Goal: Task Accomplishment & Management: Use online tool/utility

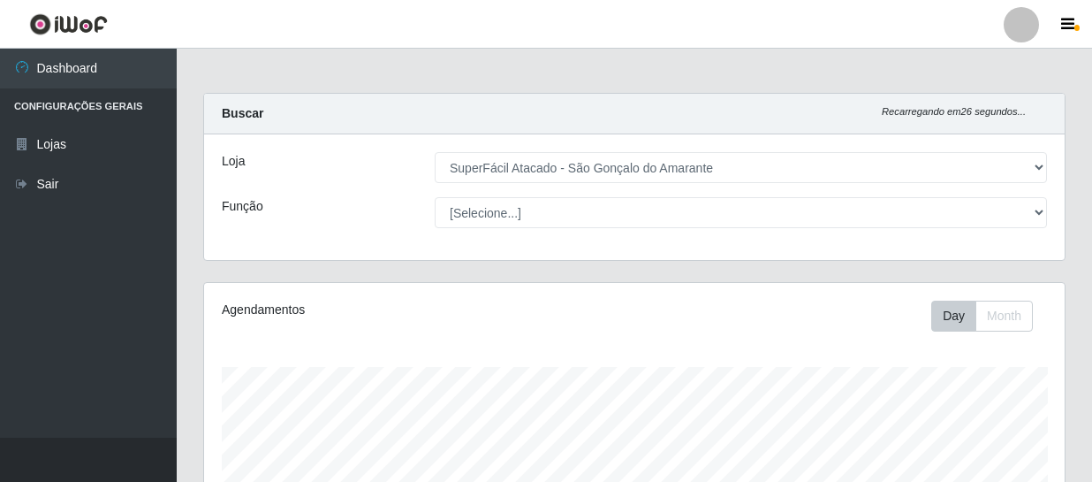
select select "408"
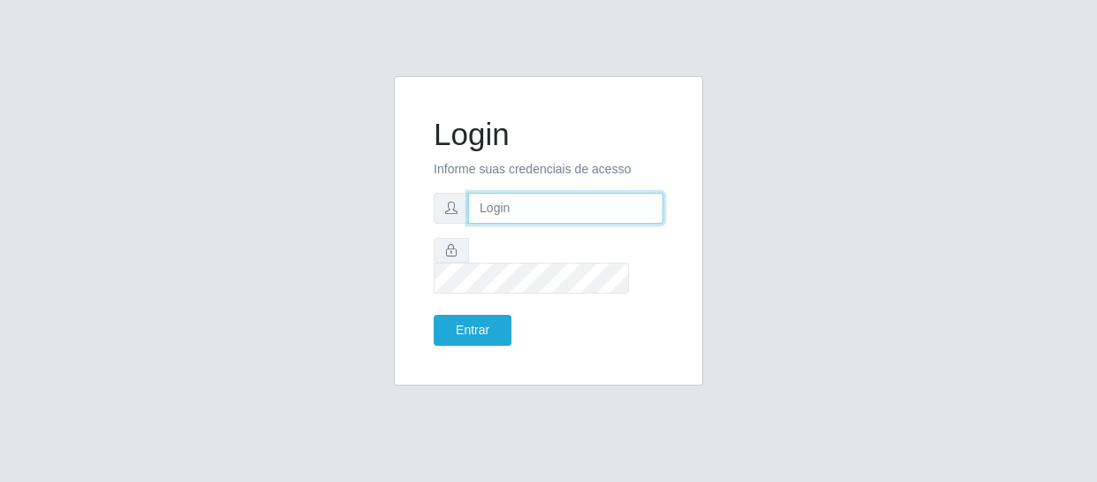
click at [612, 216] on input "text" at bounding box center [565, 208] width 195 height 31
type input "tianaazevedosilva@gmail.com"
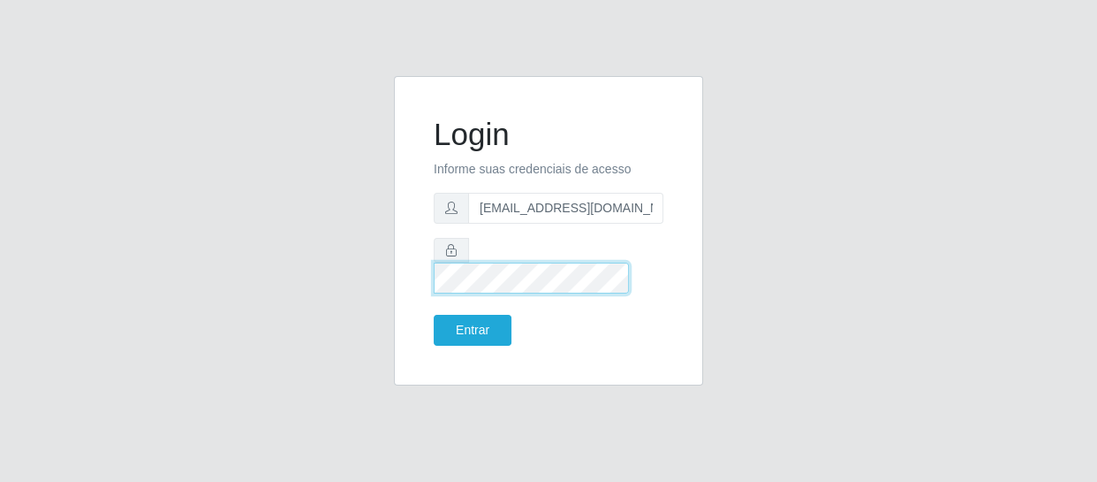
click at [434, 315] on button "Entrar" at bounding box center [473, 330] width 78 height 31
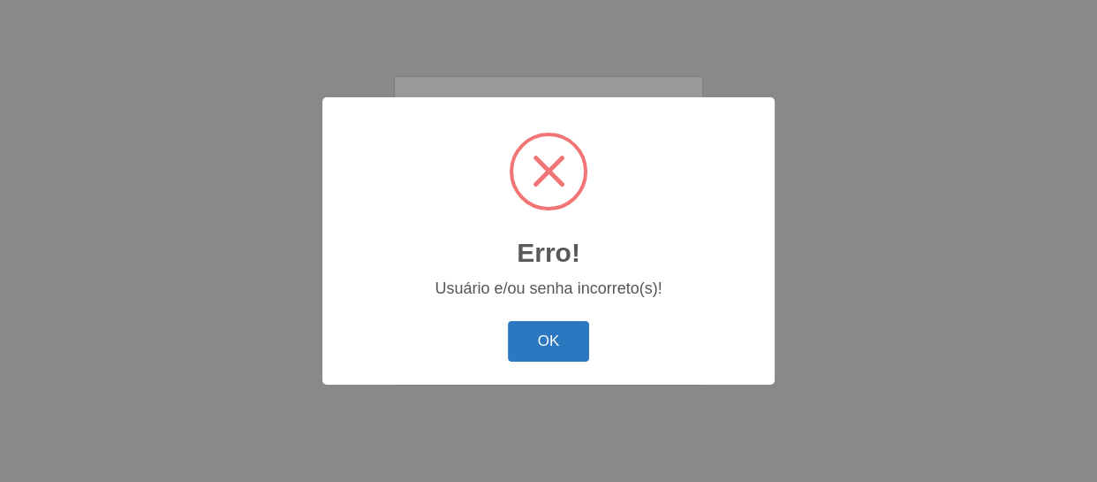
click at [541, 350] on button "OK" at bounding box center [549, 342] width 82 height 42
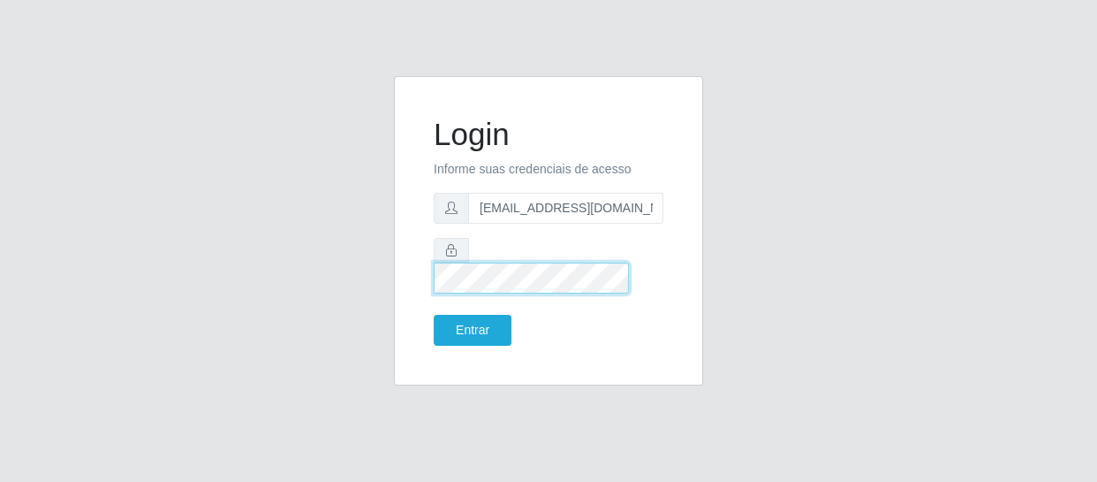
click at [434, 315] on button "Entrar" at bounding box center [473, 330] width 78 height 31
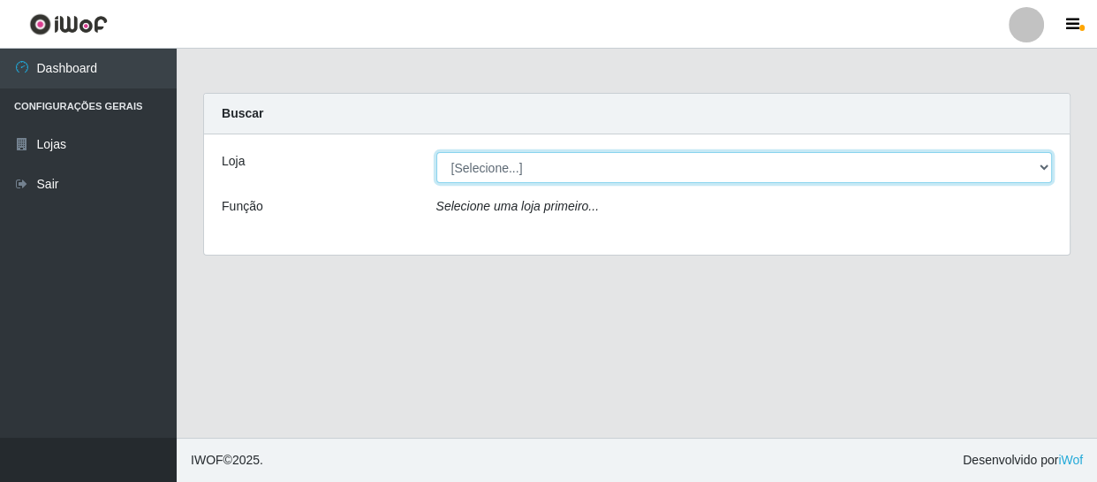
click at [1040, 164] on select "[Selecione...] SuperFácil Atacado - São Gonçalo do Amarante" at bounding box center [744, 167] width 617 height 31
select select "408"
click at [436, 152] on select "[Selecione...] SuperFácil Atacado - São Gonçalo do Amarante" at bounding box center [744, 167] width 617 height 31
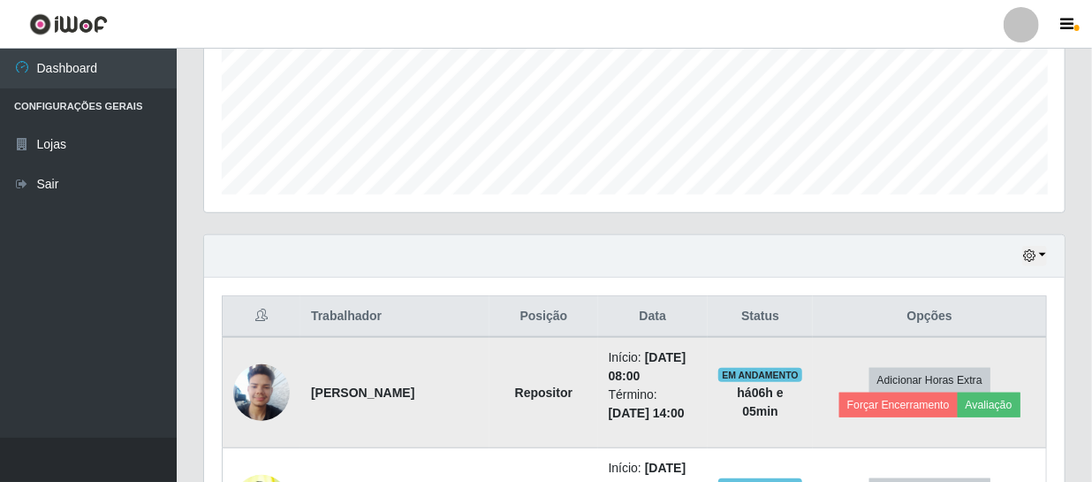
scroll to position [482, 0]
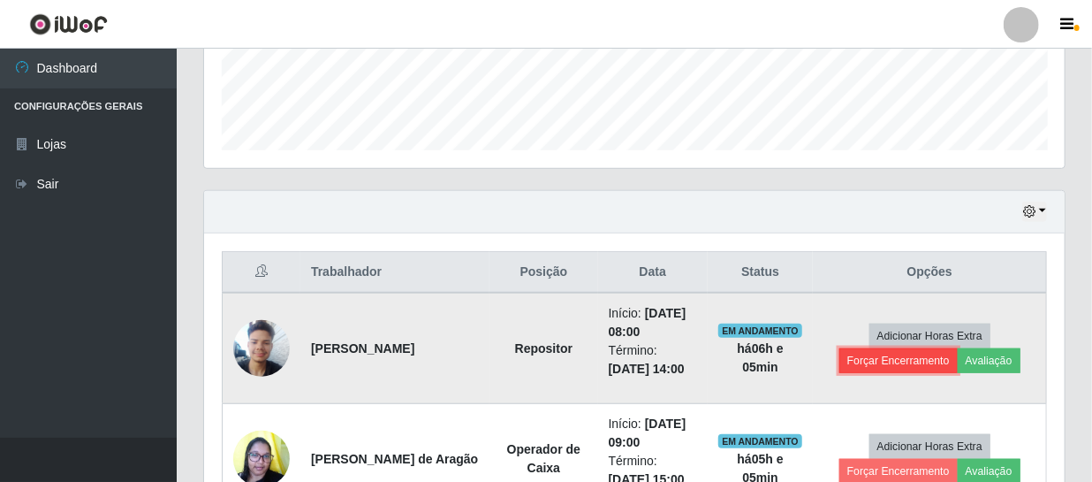
click at [924, 360] on button "Forçar Encerramento" at bounding box center [898, 360] width 118 height 25
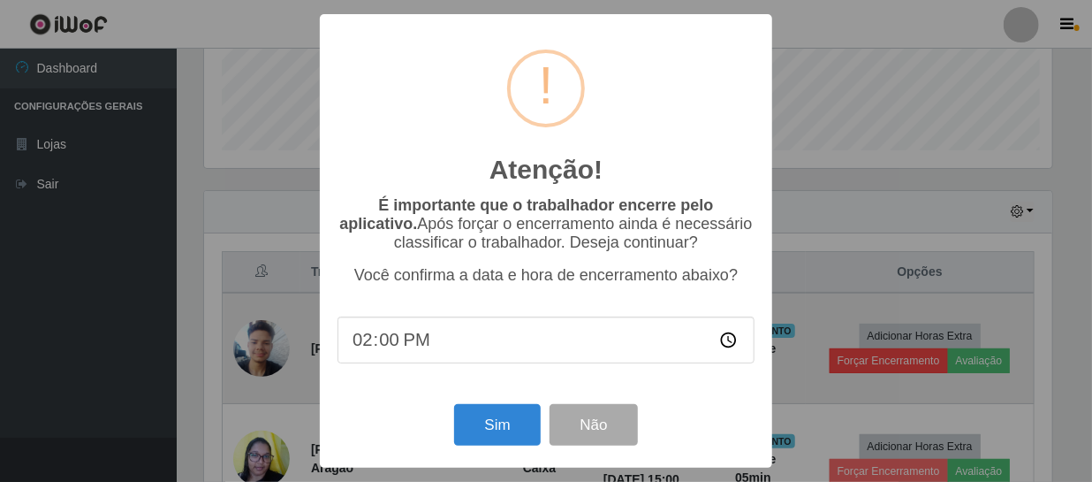
scroll to position [367, 853]
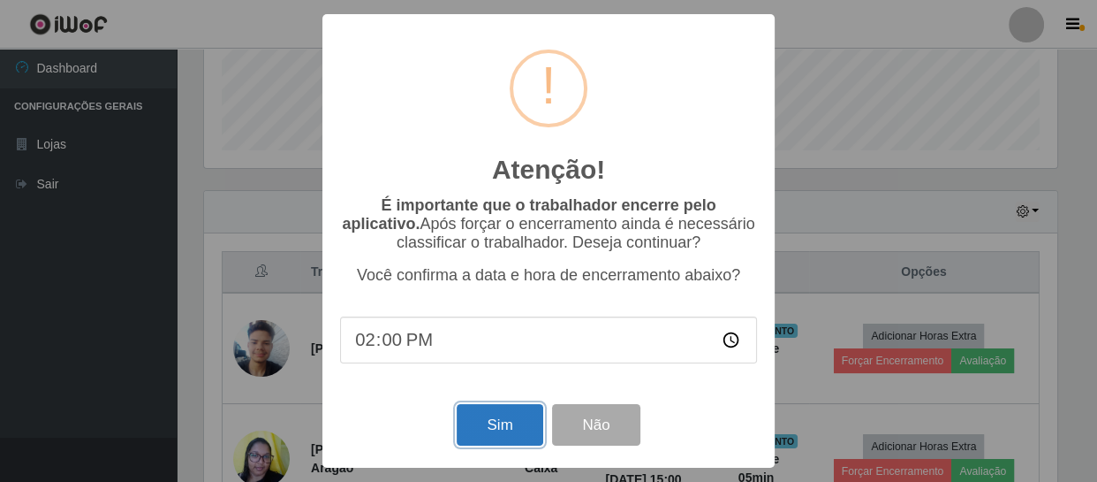
click at [497, 417] on button "Sim" at bounding box center [500, 425] width 86 height 42
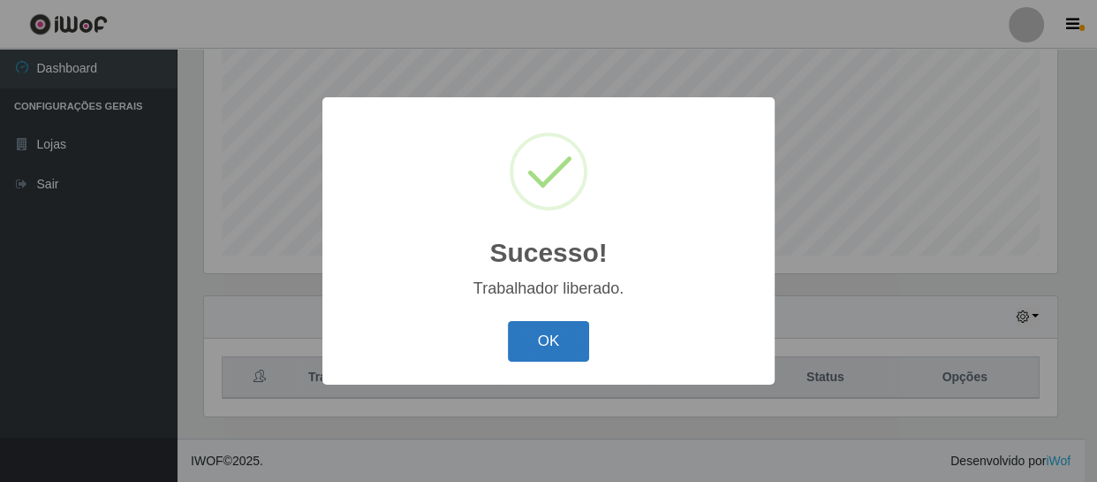
click at [534, 336] on button "OK" at bounding box center [549, 342] width 82 height 42
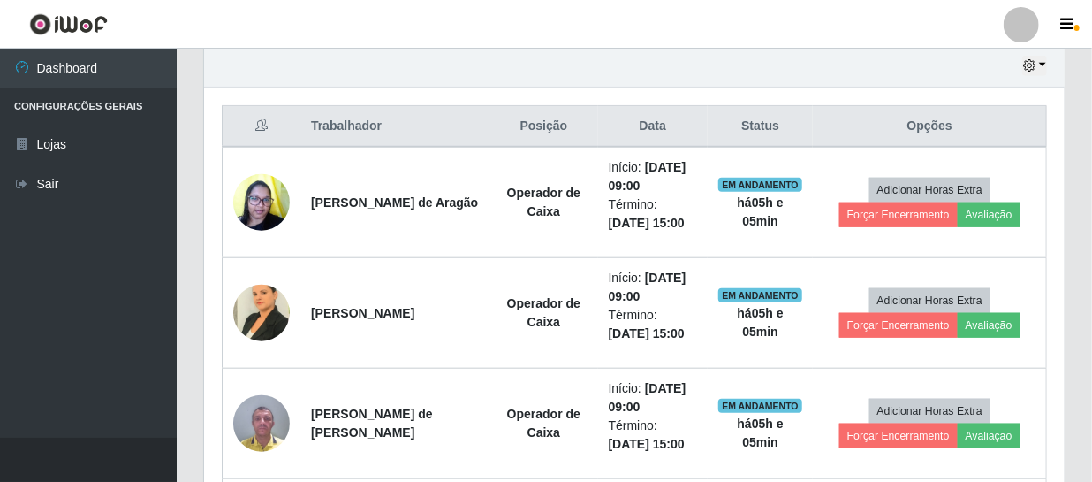
scroll to position [618, 0]
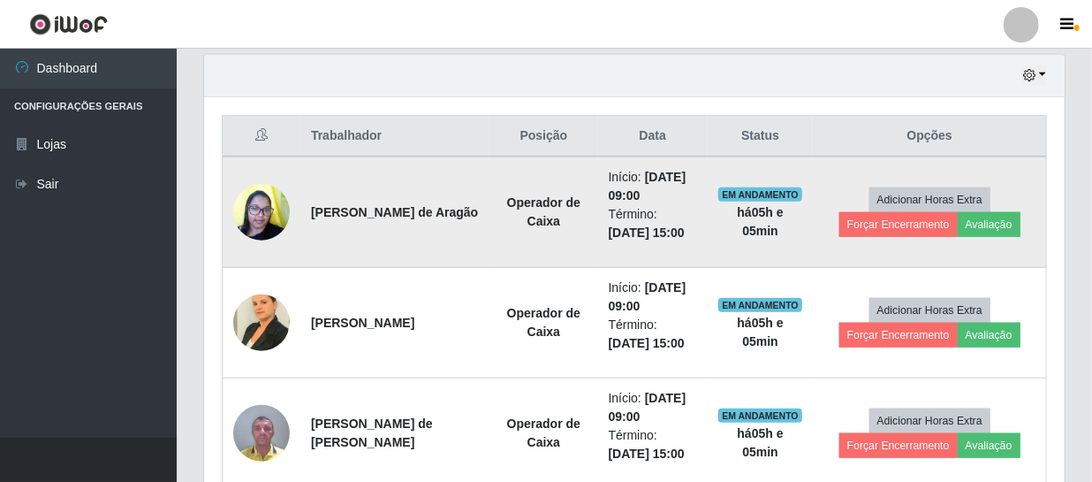
click at [272, 217] on img at bounding box center [261, 211] width 57 height 75
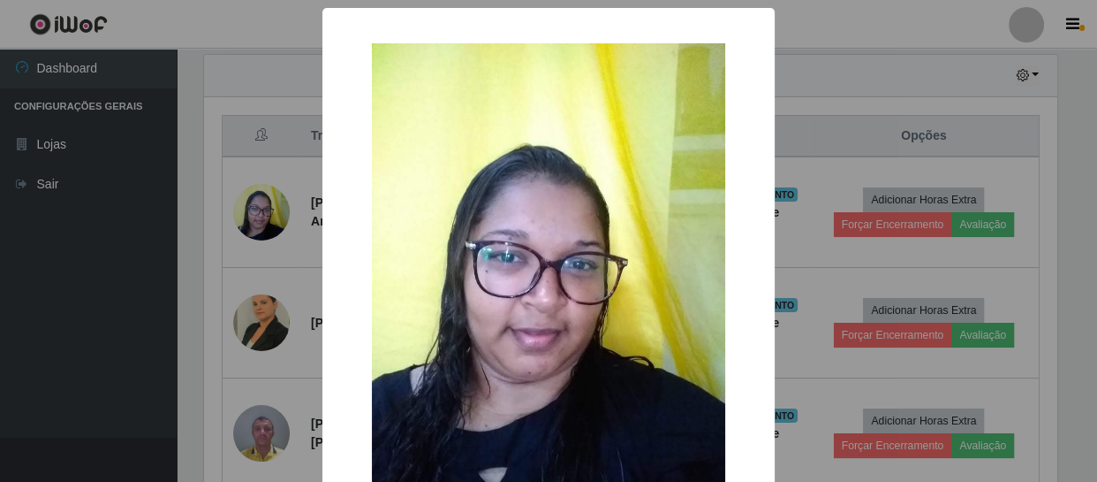
click at [849, 143] on div "× OK Cancel" at bounding box center [548, 241] width 1097 height 482
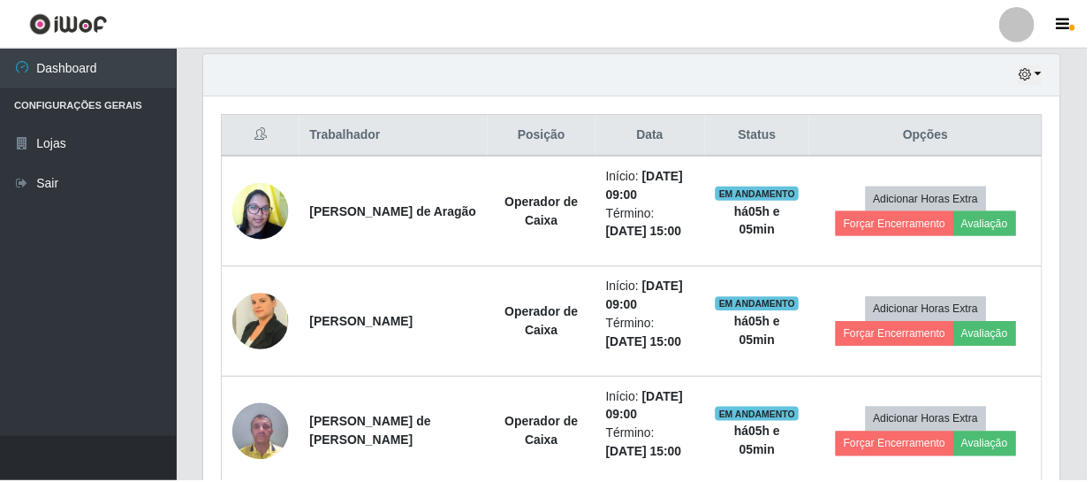
scroll to position [367, 861]
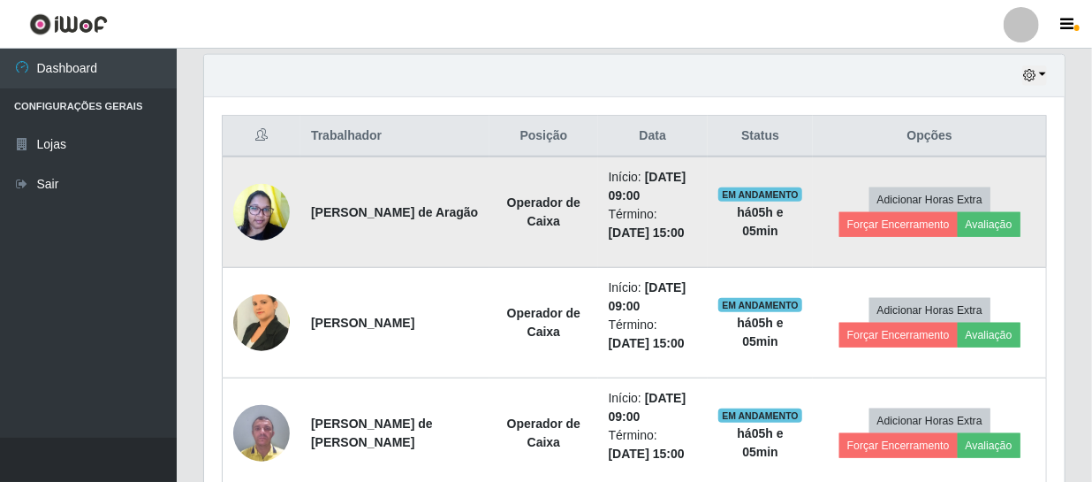
click at [274, 214] on img at bounding box center [261, 211] width 57 height 75
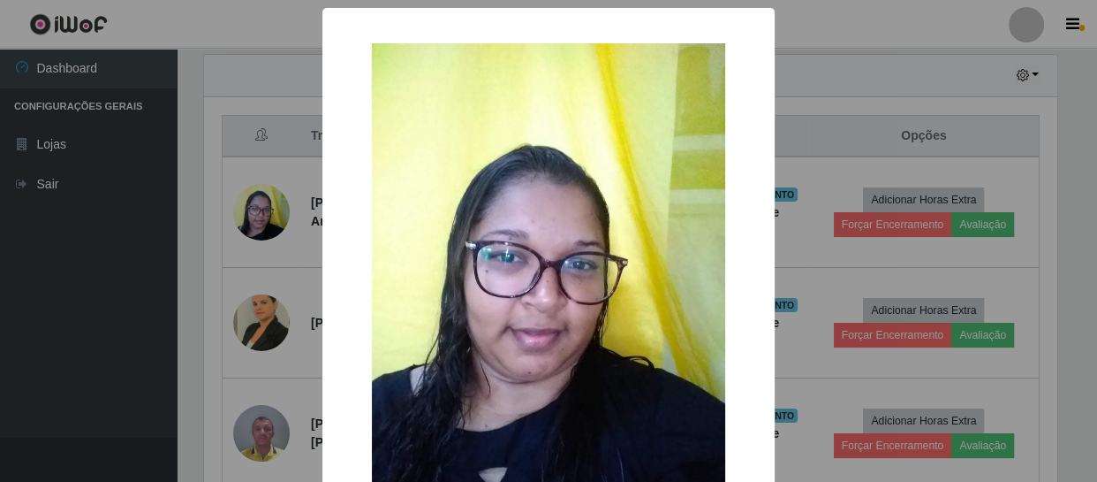
click at [872, 115] on div "× OK Cancel" at bounding box center [548, 241] width 1097 height 482
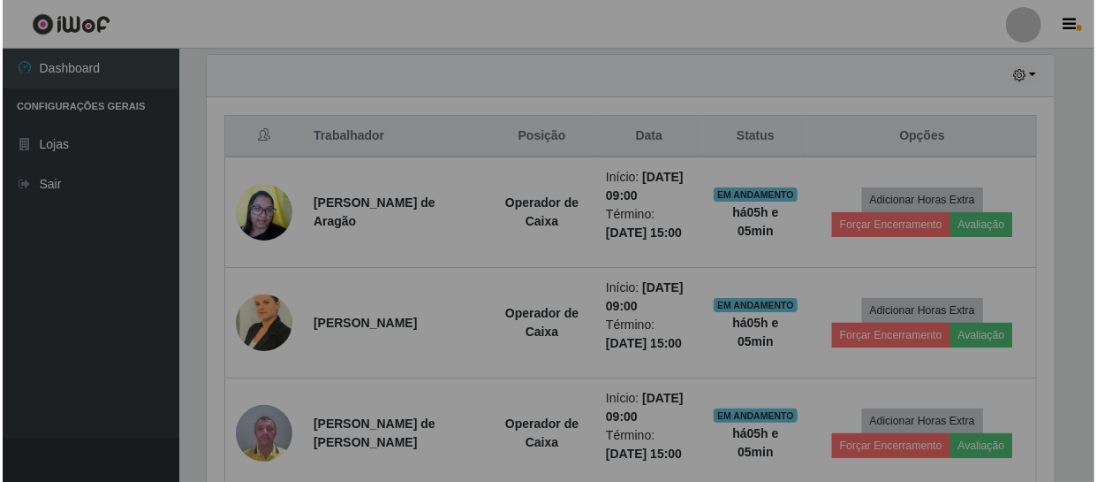
scroll to position [367, 861]
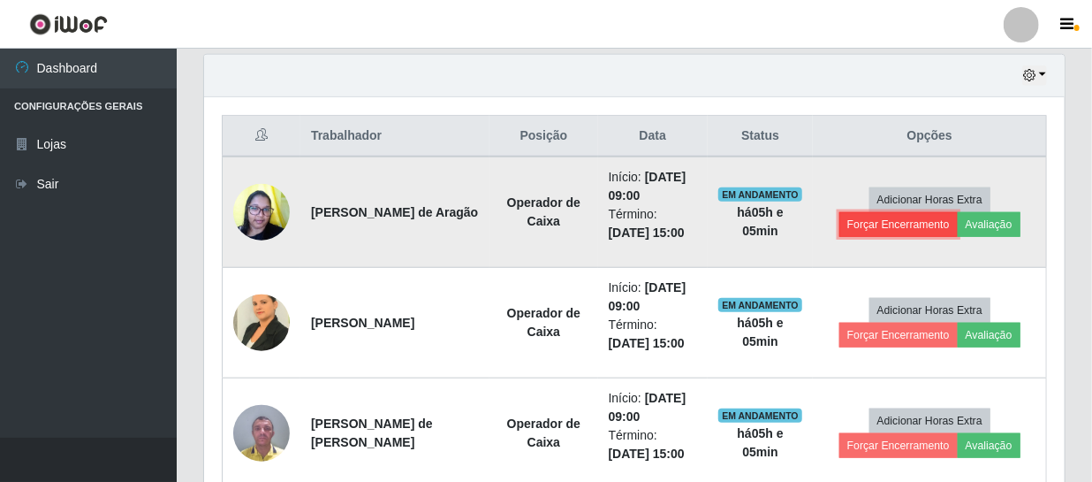
click at [887, 224] on button "Forçar Encerramento" at bounding box center [898, 224] width 118 height 25
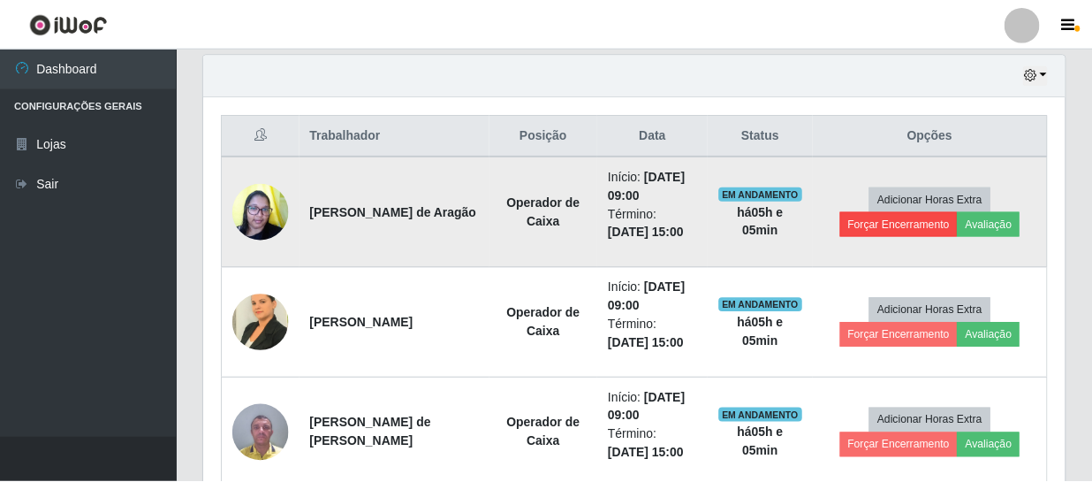
scroll to position [367, 853]
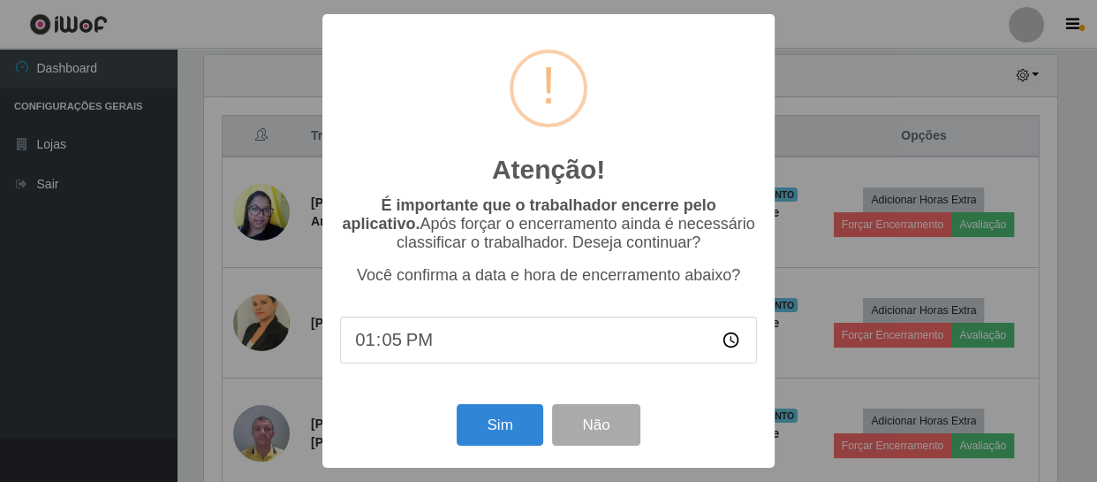
type input "13:50"
click at [501, 435] on button "Sim" at bounding box center [500, 425] width 86 height 42
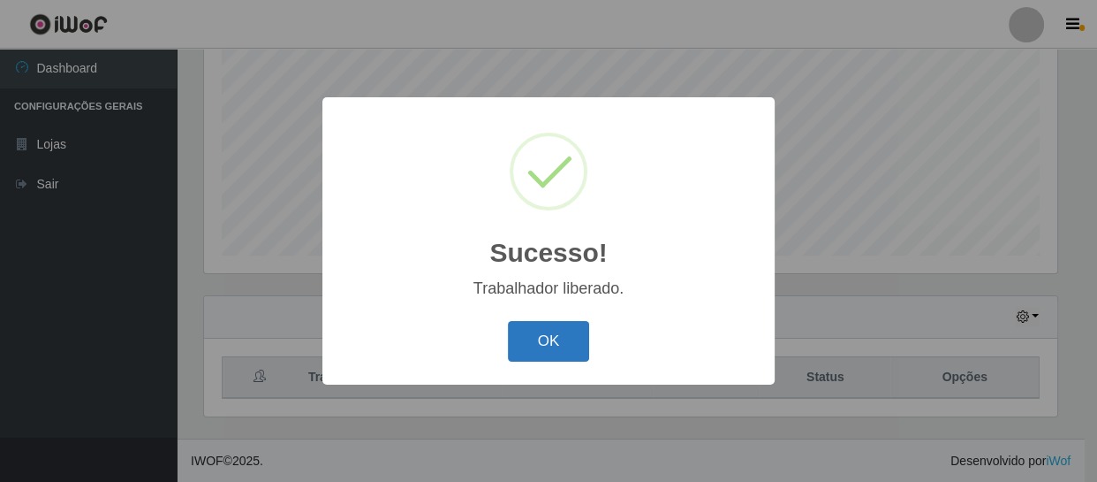
click at [556, 340] on button "OK" at bounding box center [549, 342] width 82 height 42
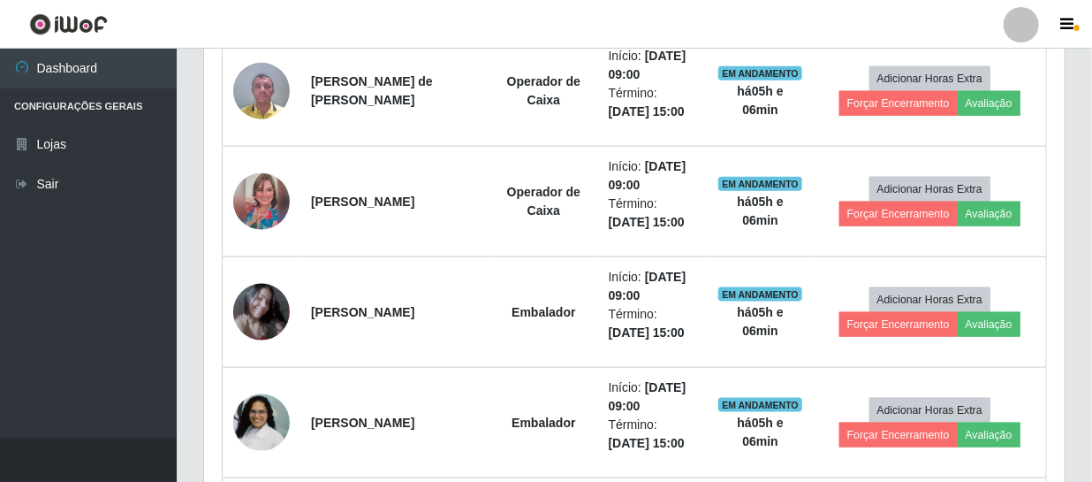
scroll to position [858, 0]
